Goal: Go to known website: Access a specific website the user already knows

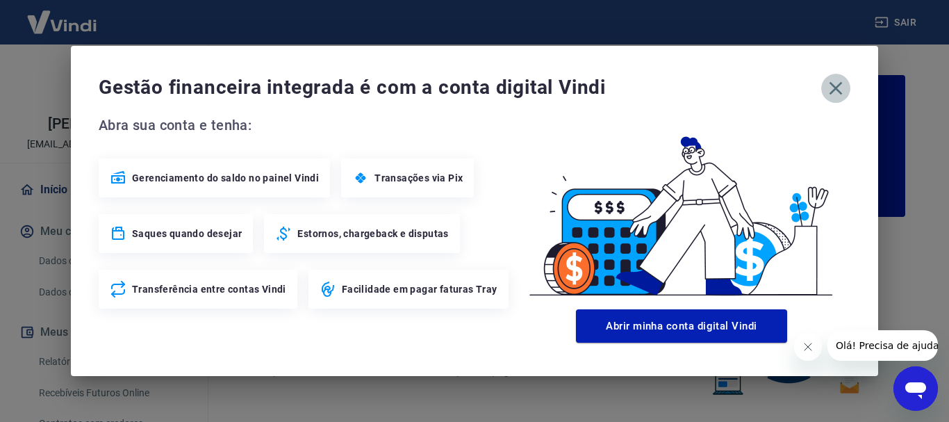
click at [838, 90] on icon "button" at bounding box center [836, 88] width 13 height 13
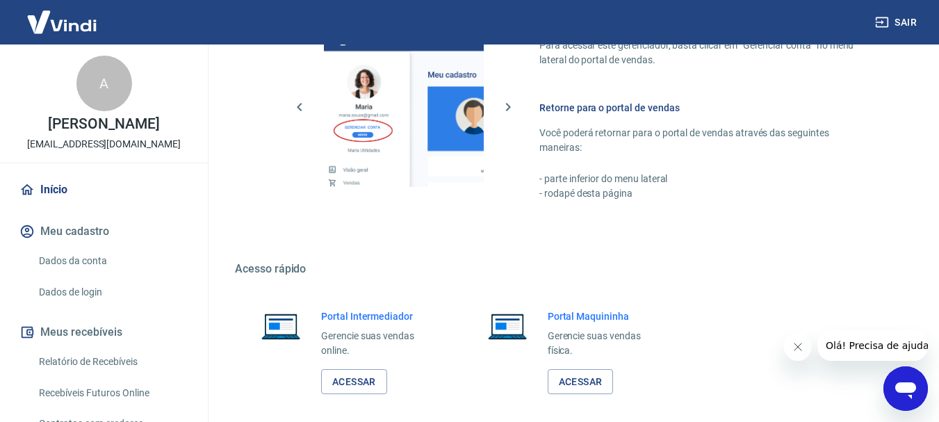
scroll to position [862, 0]
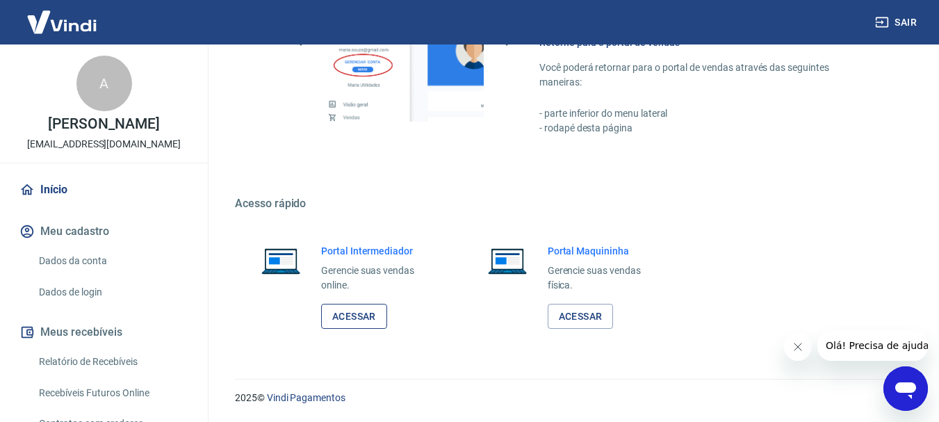
click at [378, 316] on link "Acessar" at bounding box center [354, 317] width 66 height 26
